Goal: Purchase product/service

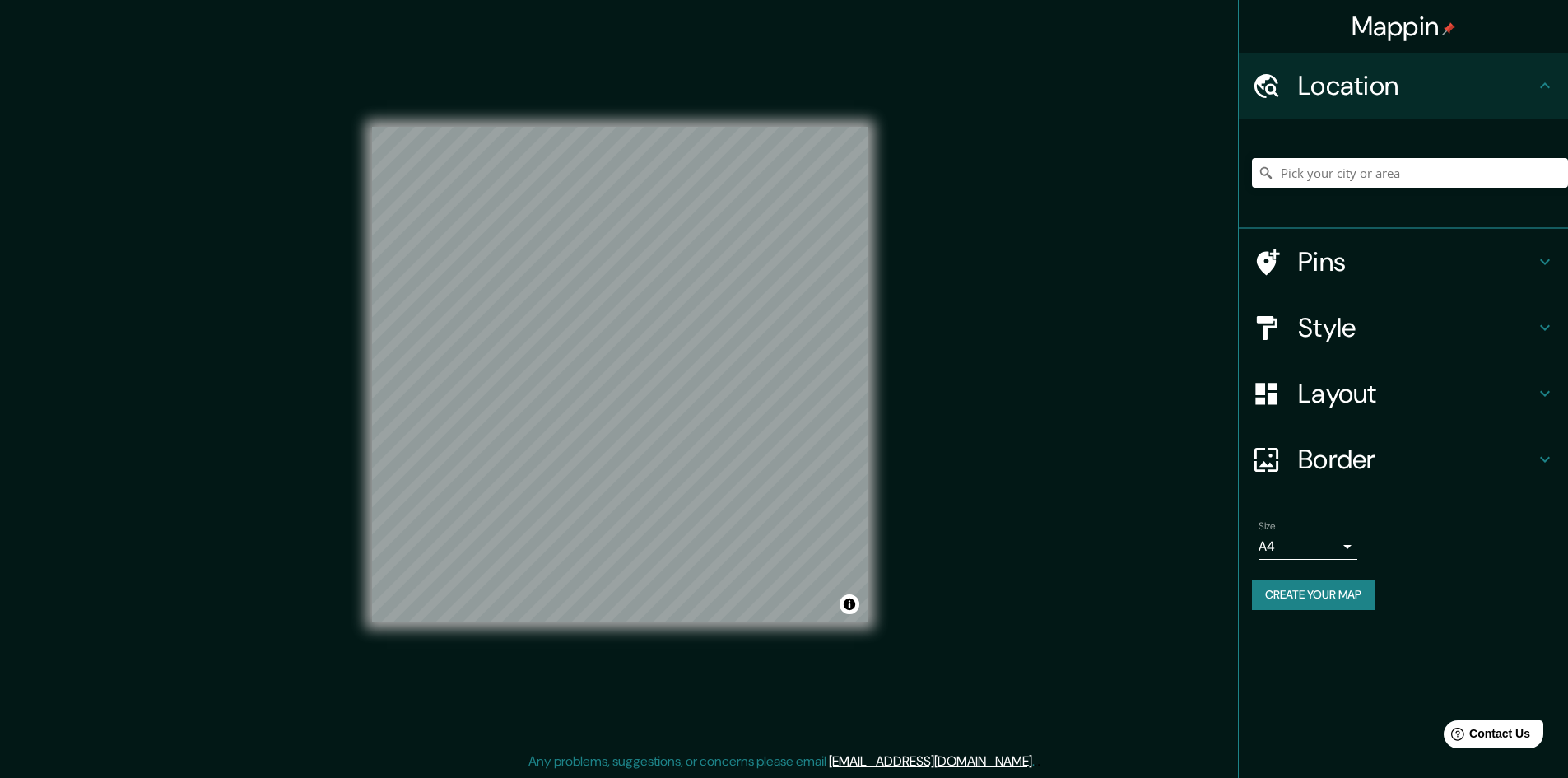
click at [1351, 266] on h4 "Pins" at bounding box center [1417, 261] width 237 height 33
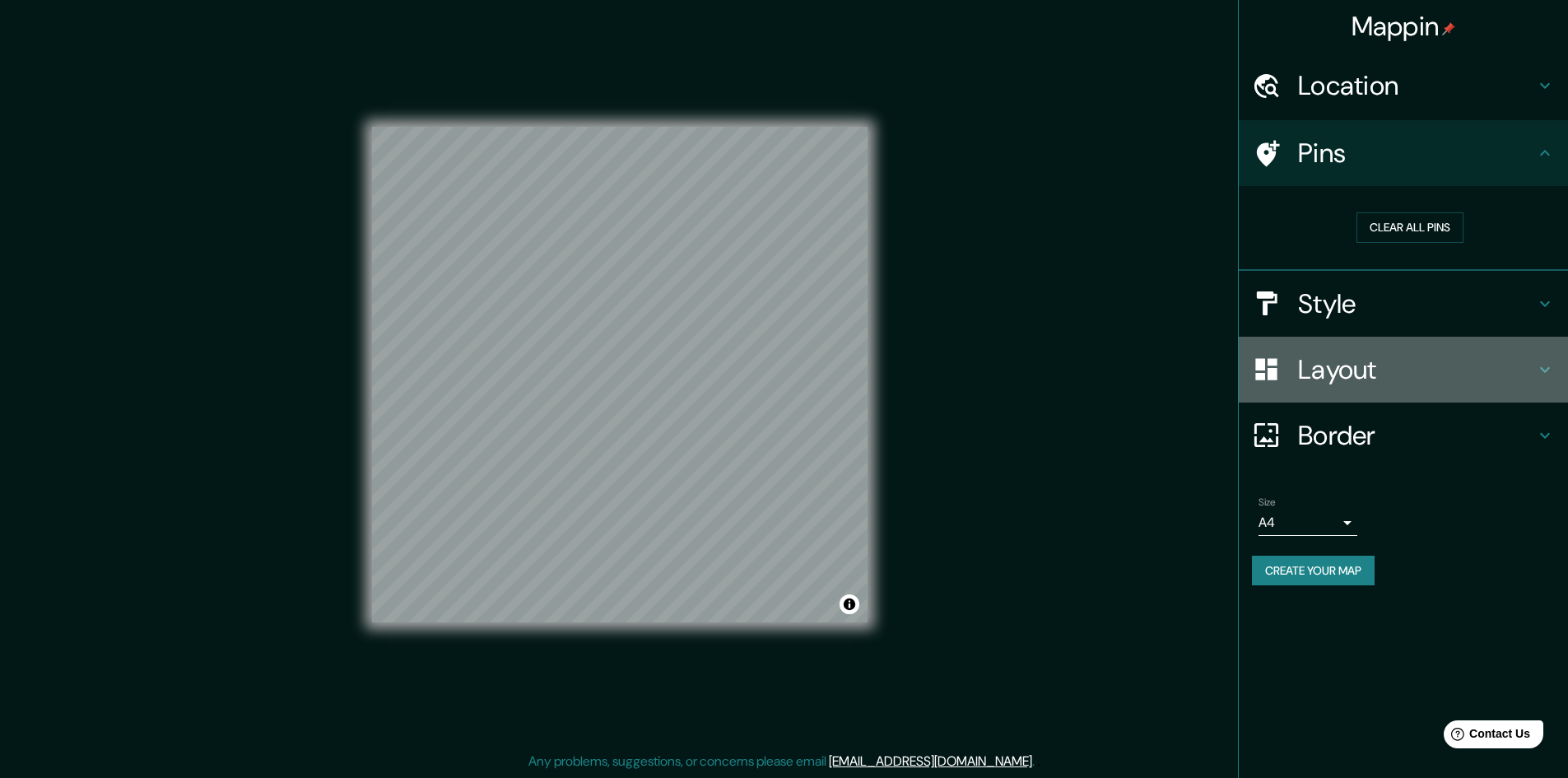
click at [1351, 368] on h4 "Layout" at bounding box center [1417, 370] width 237 height 33
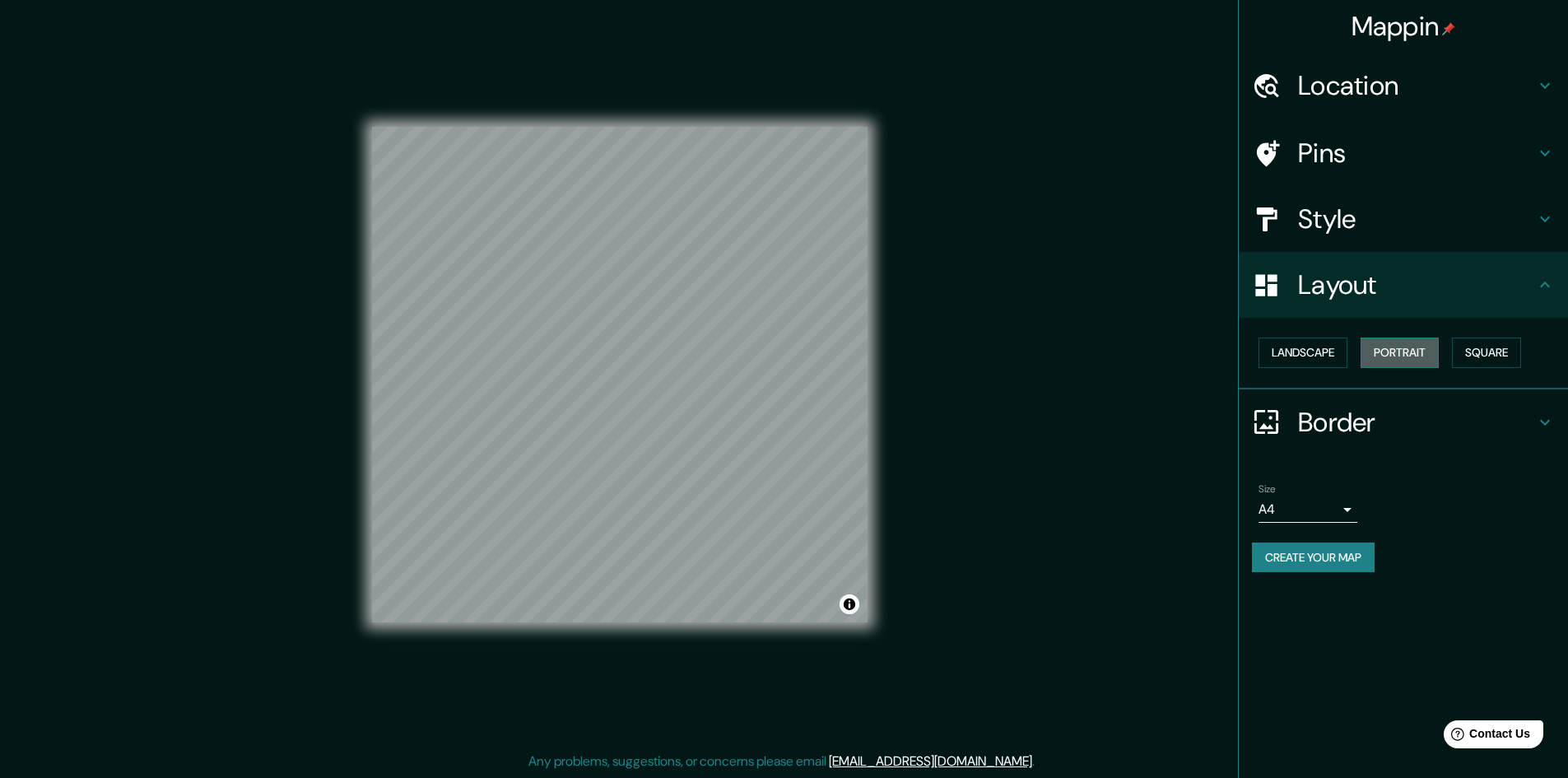
click at [1399, 349] on button "Portrait" at bounding box center [1400, 353] width 78 height 30
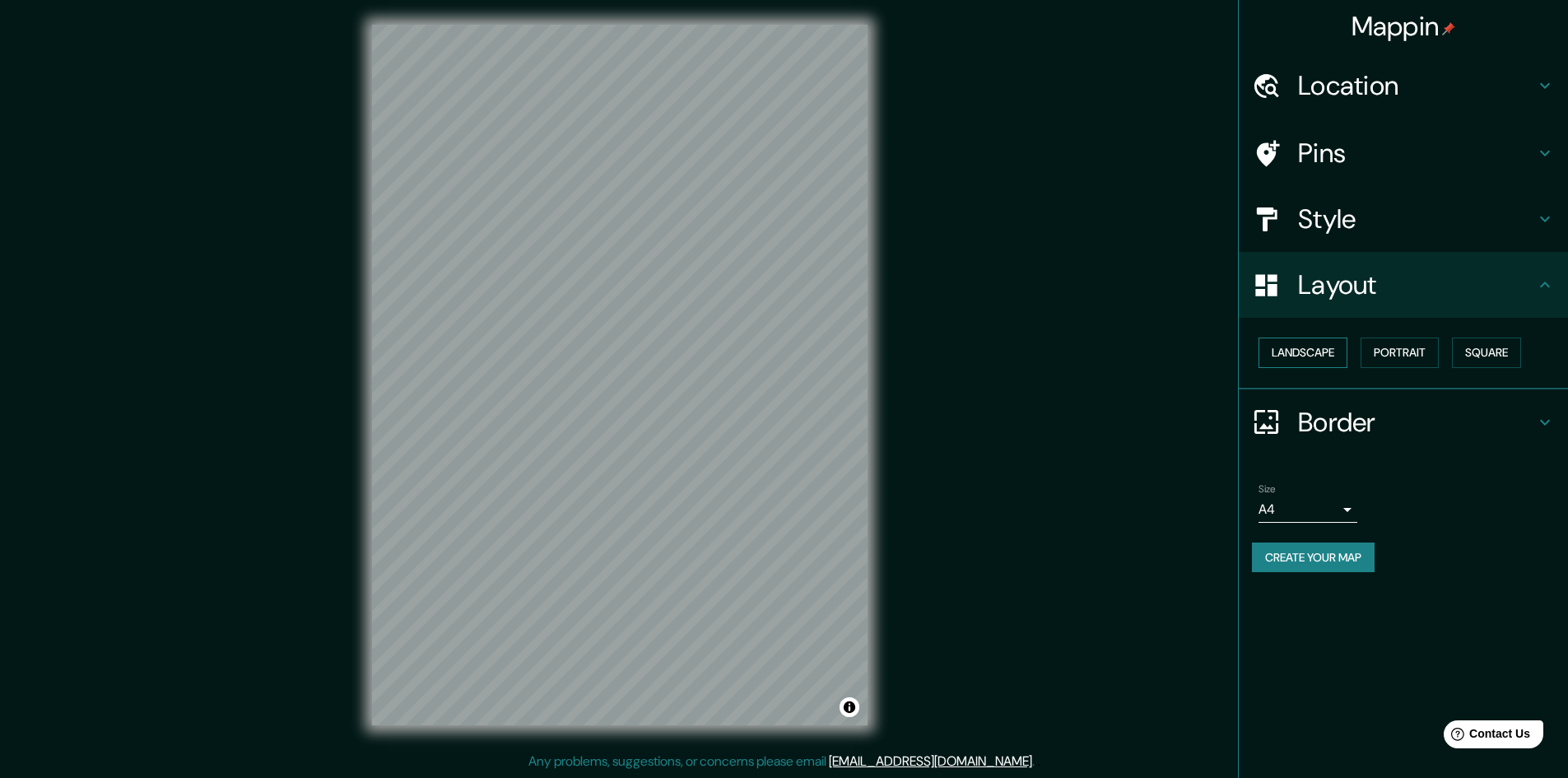
click at [1317, 345] on button "Landscape" at bounding box center [1303, 353] width 89 height 30
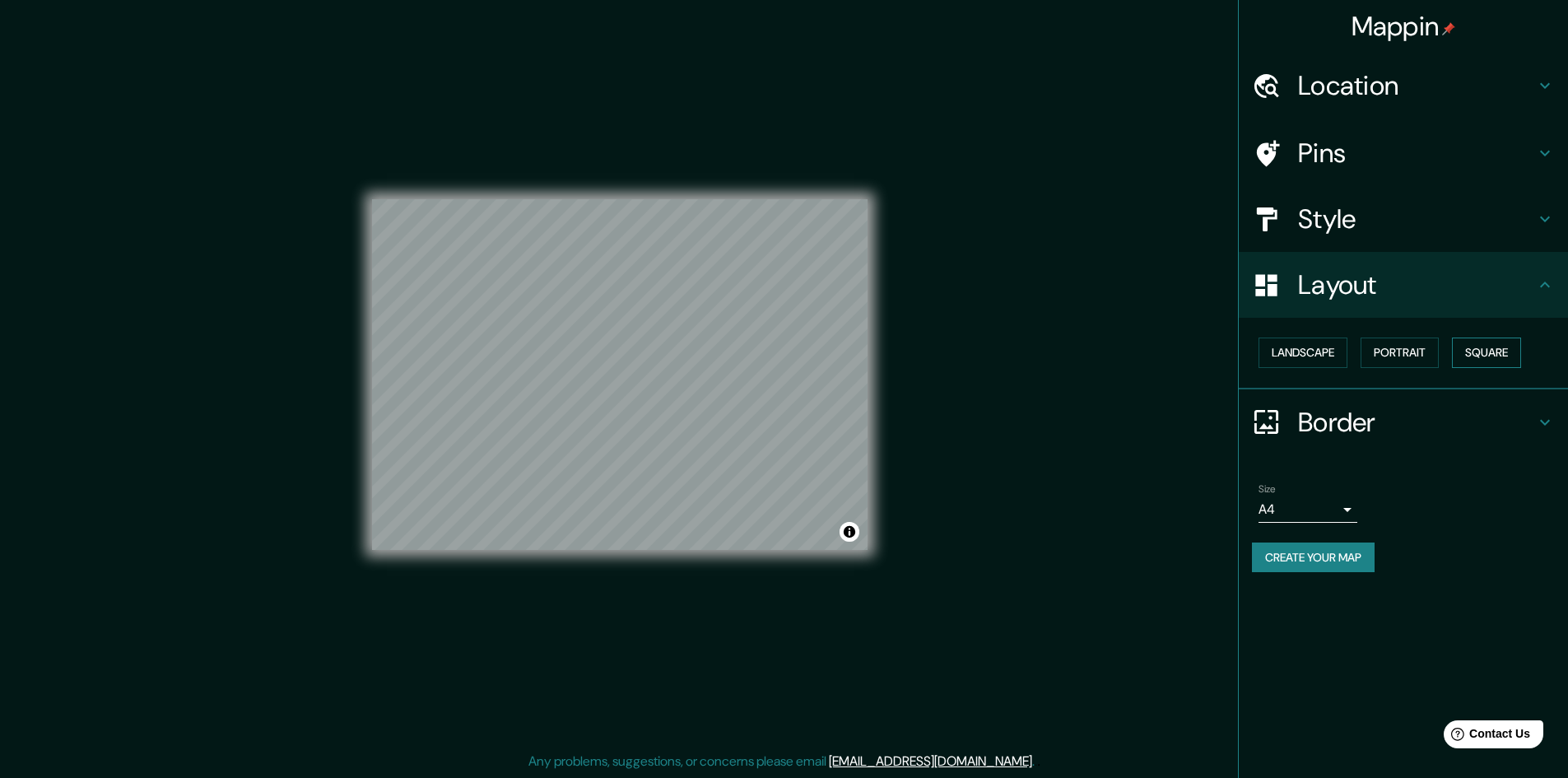
click at [1475, 345] on button "Square" at bounding box center [1487, 353] width 69 height 30
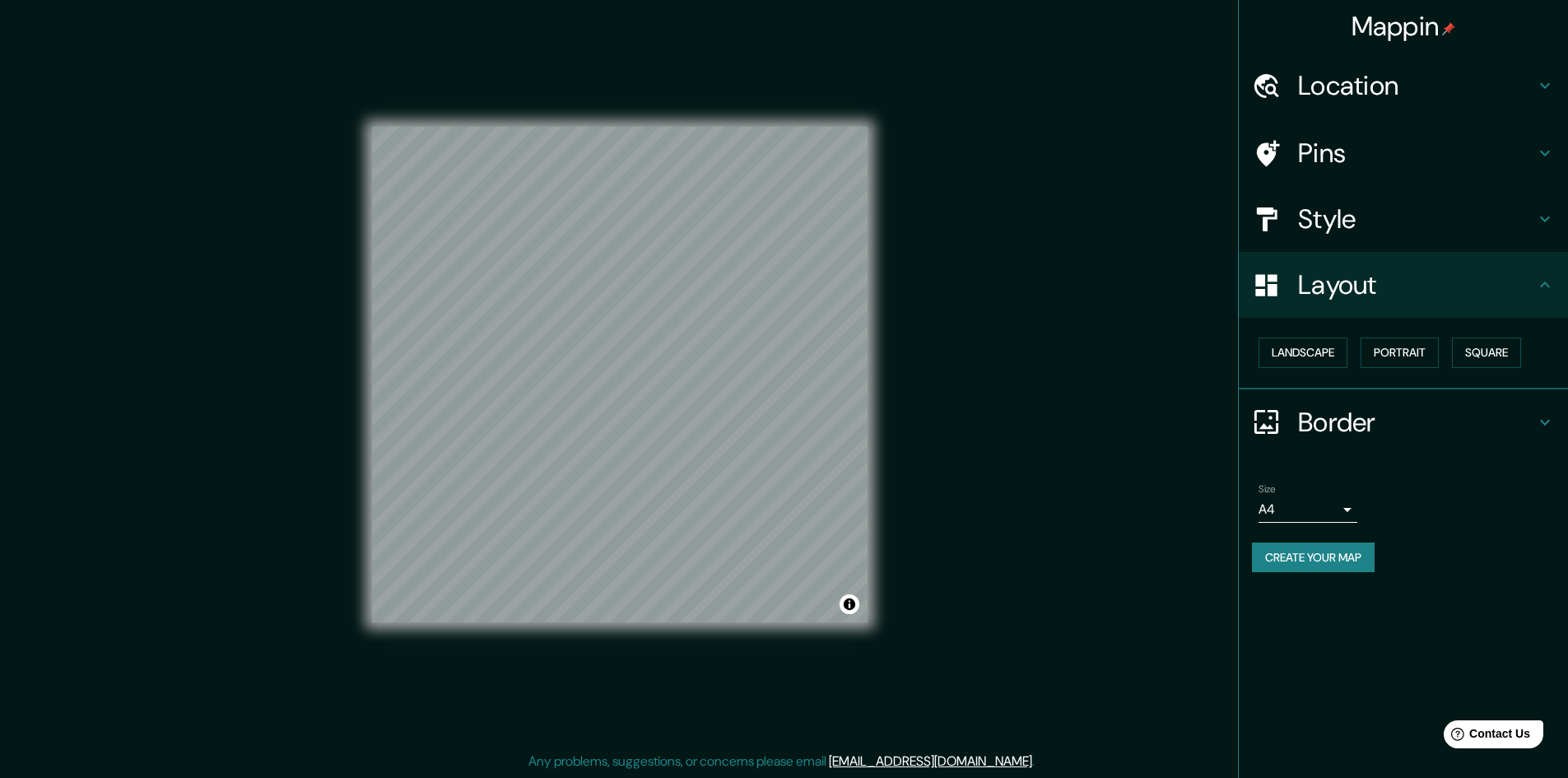
click at [1329, 216] on h4 "Style" at bounding box center [1417, 219] width 237 height 33
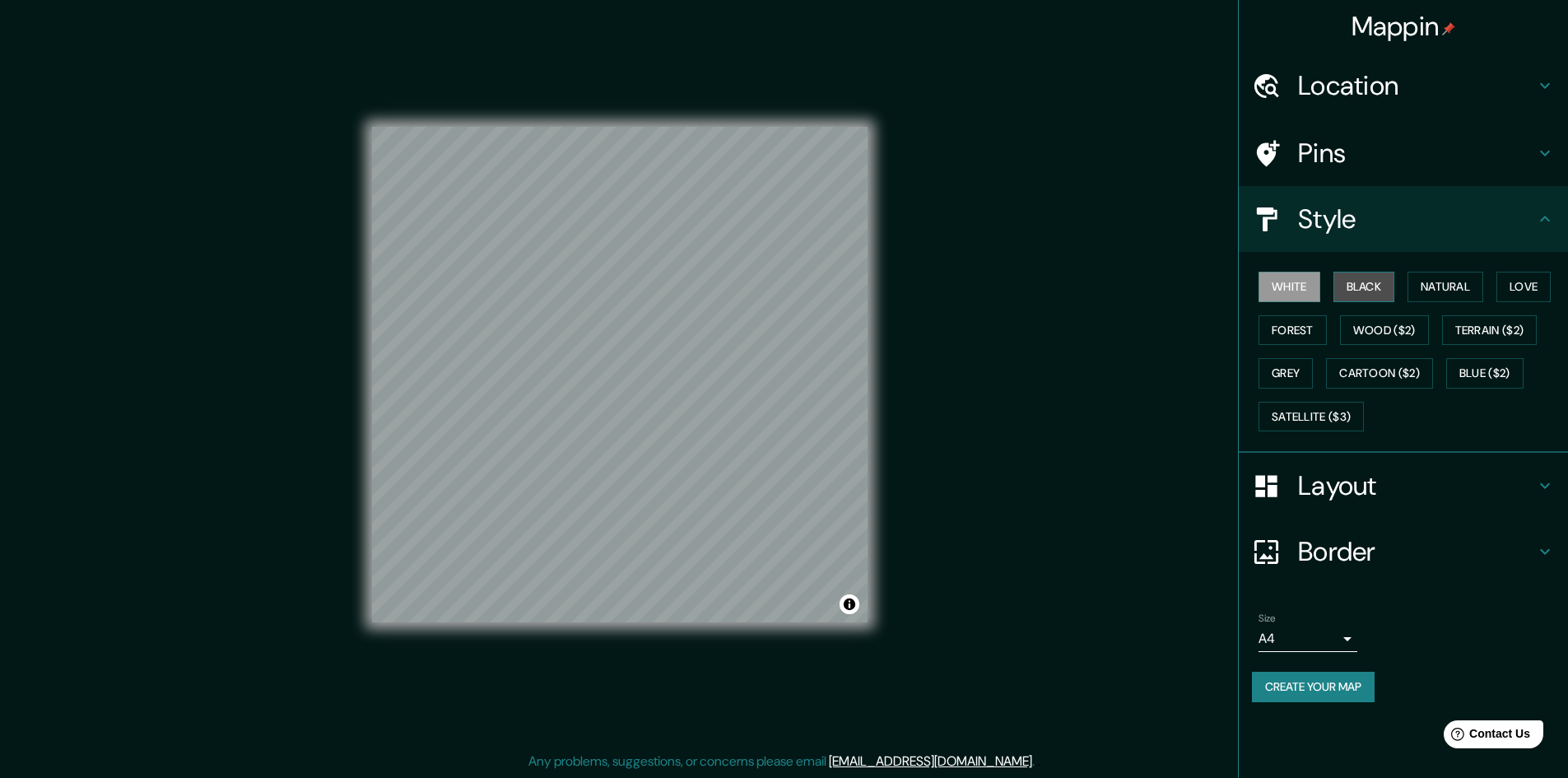
click at [1388, 282] on button "Black" at bounding box center [1365, 286] width 62 height 30
click at [1317, 277] on button "White" at bounding box center [1289, 286] width 62 height 30
click at [1461, 282] on button "Natural" at bounding box center [1445, 286] width 76 height 30
click at [1515, 285] on button "Love" at bounding box center [1524, 286] width 55 height 30
click at [1299, 330] on button "Forest" at bounding box center [1292, 330] width 68 height 30
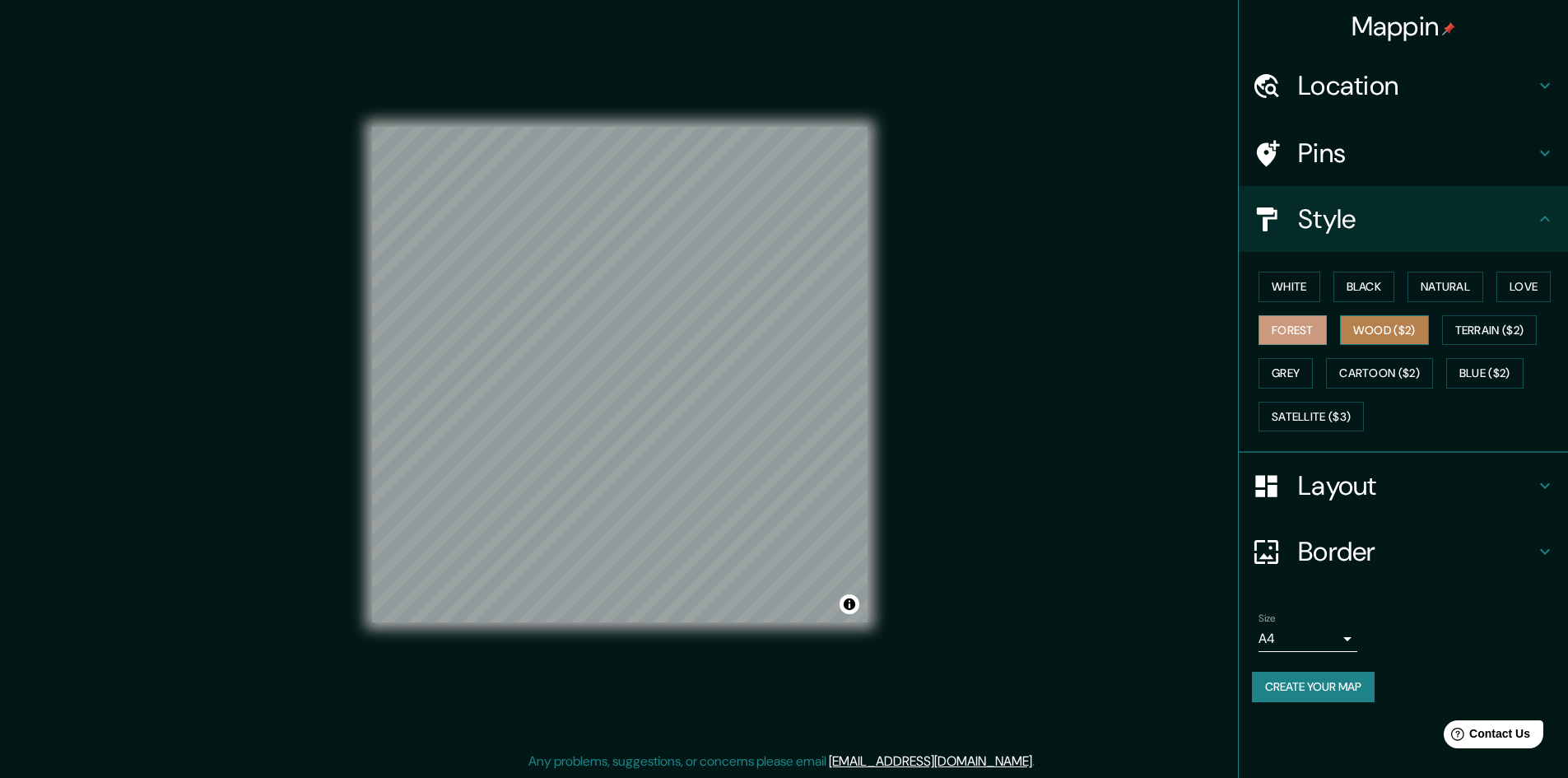
click at [1387, 328] on button "Wood ($2)" at bounding box center [1385, 330] width 89 height 30
click at [1463, 331] on button "Terrain ($2)" at bounding box center [1490, 330] width 96 height 30
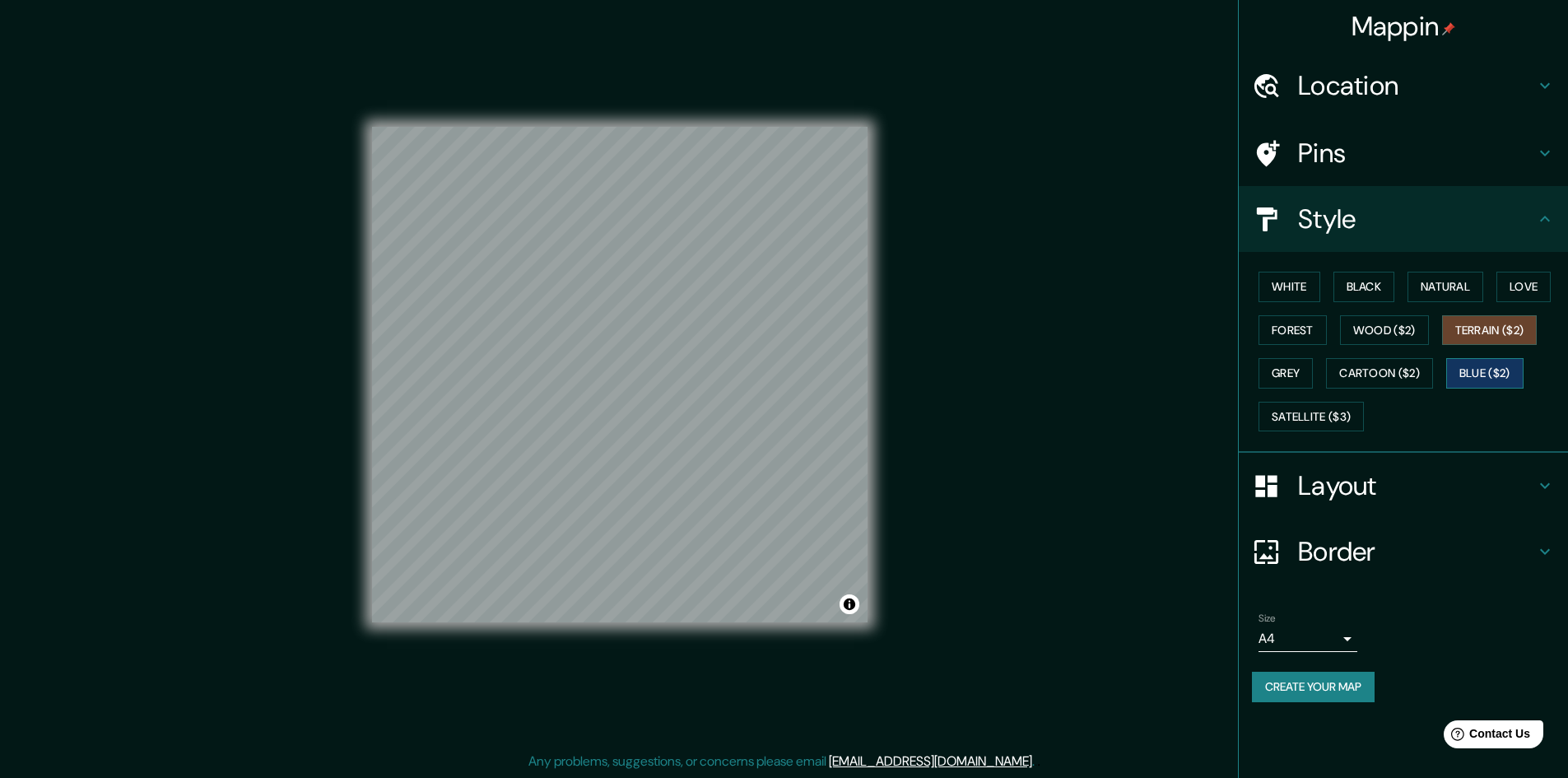
click at [1472, 374] on button "Blue ($2)" at bounding box center [1484, 373] width 77 height 30
click at [1408, 372] on button "Cartoon ($2)" at bounding box center [1380, 373] width 107 height 30
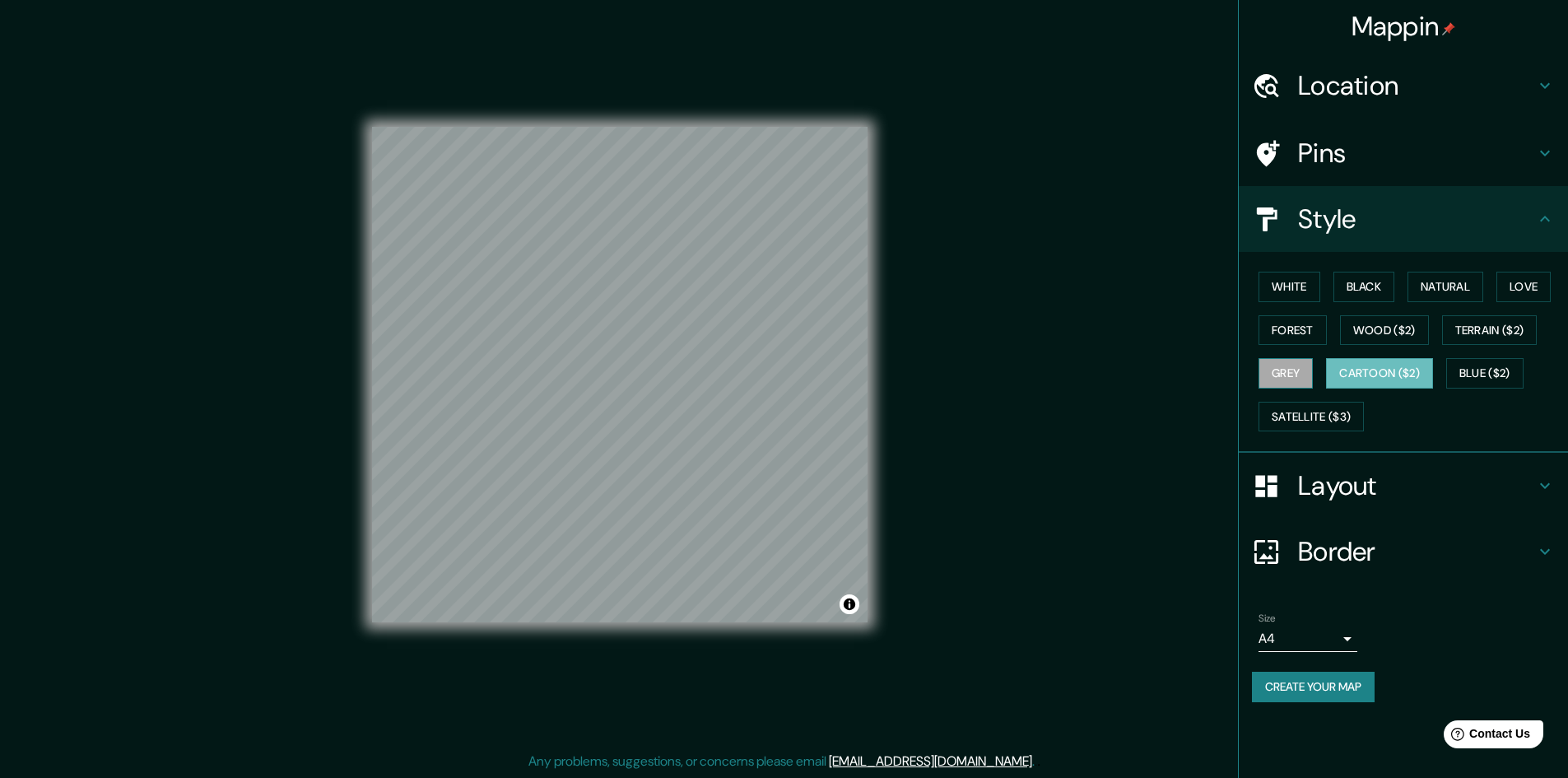
click at [1290, 374] on button "Grey" at bounding box center [1286, 373] width 55 height 30
click at [1318, 419] on button "Satellite ($3)" at bounding box center [1311, 416] width 106 height 30
click at [1341, 507] on div "Layout" at bounding box center [1404, 486] width 330 height 66
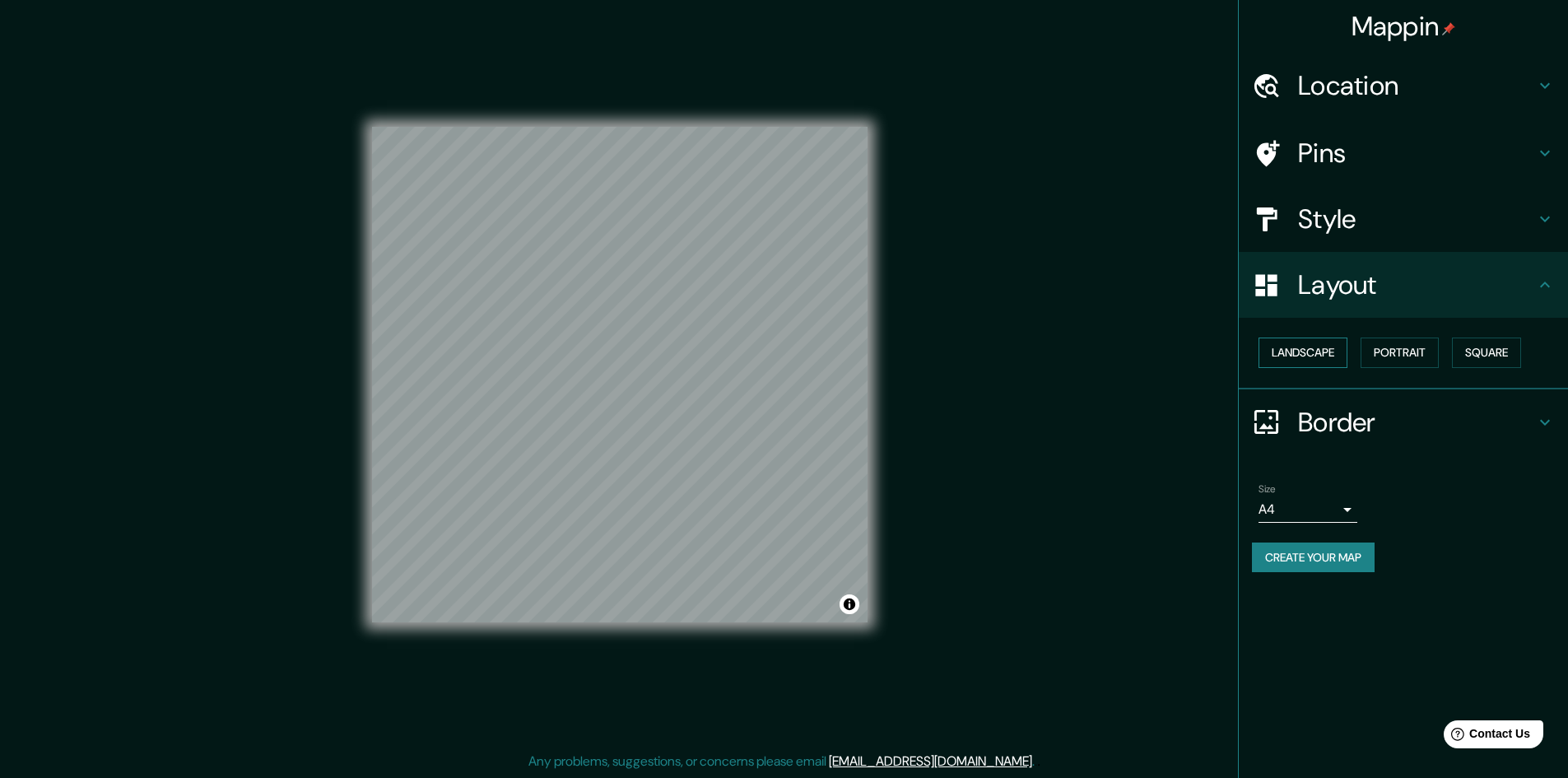
click at [1298, 352] on button "Landscape" at bounding box center [1303, 353] width 89 height 30
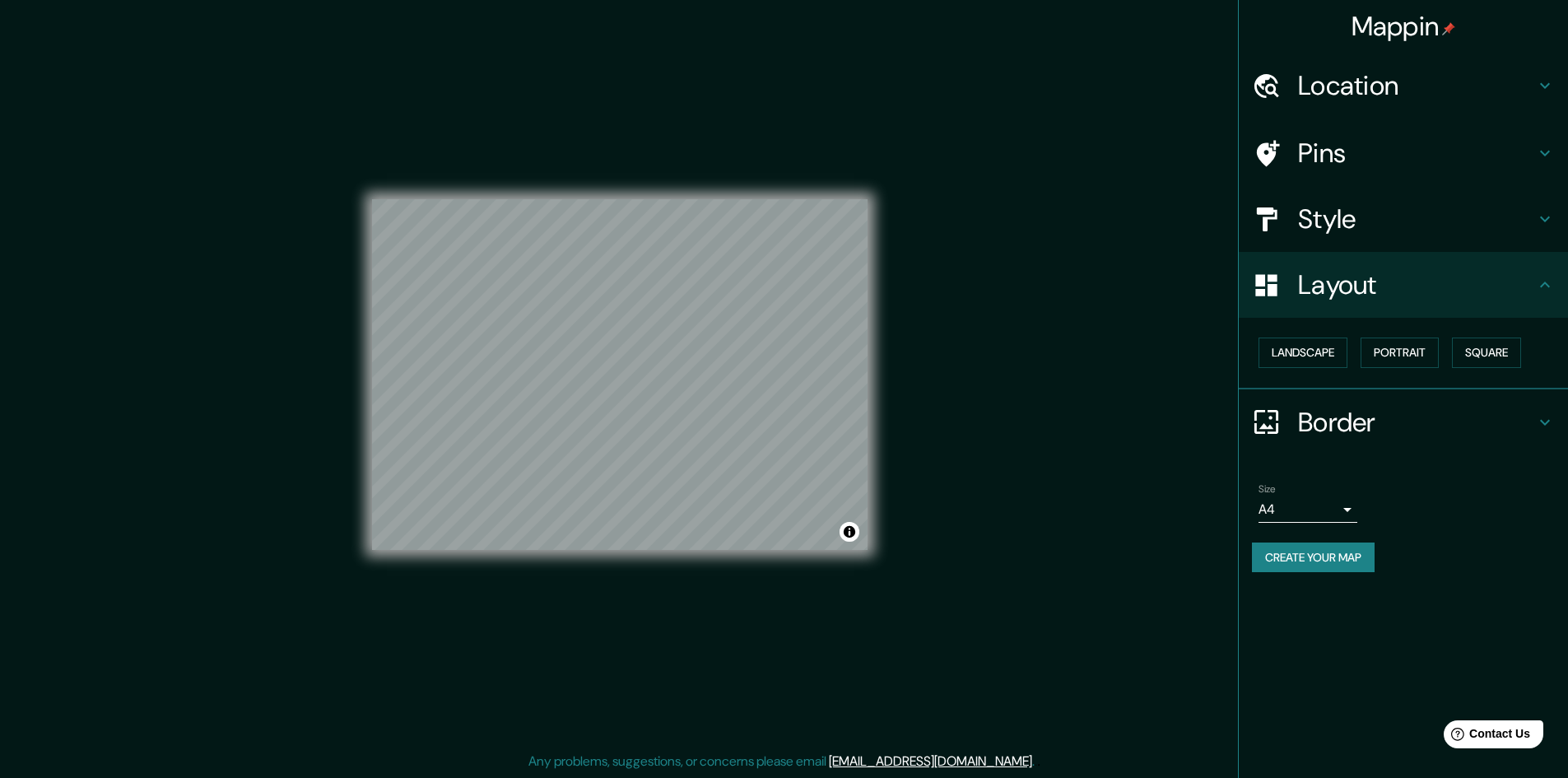
click at [1313, 207] on h4 "Style" at bounding box center [1417, 219] width 237 height 33
